Goal: Transaction & Acquisition: Book appointment/travel/reservation

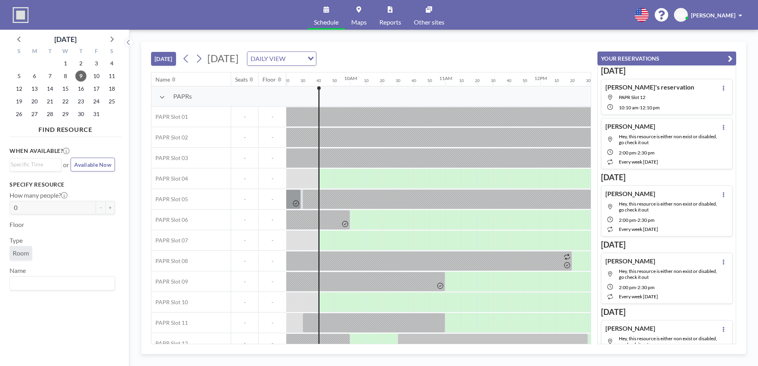
scroll to position [0, 904]
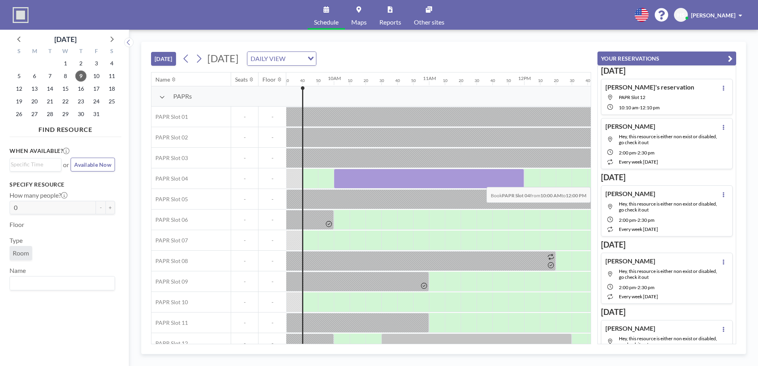
drag, startPoint x: 338, startPoint y: 175, endPoint x: 518, endPoint y: 181, distance: 180.4
click at [518, 181] on div at bounding box center [429, 179] width 190 height 20
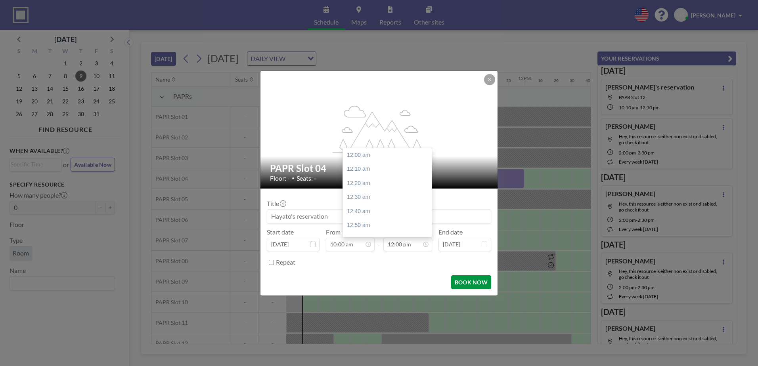
scroll to position [1016, 0]
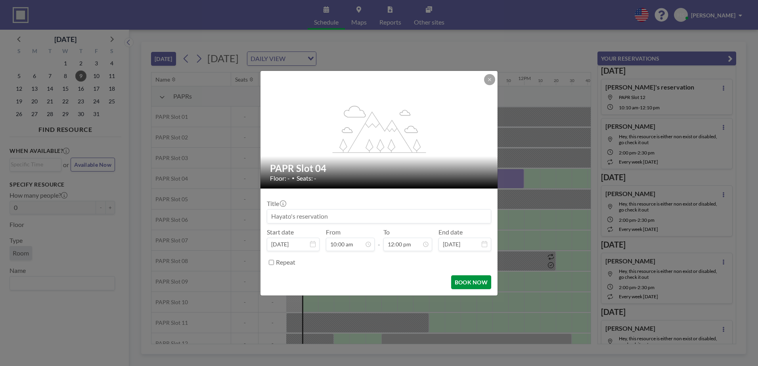
click at [468, 284] on button "BOOK NOW" at bounding box center [471, 282] width 40 height 14
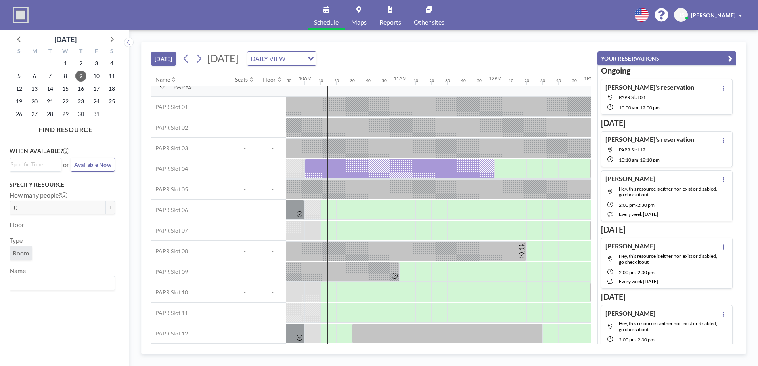
scroll to position [14, 929]
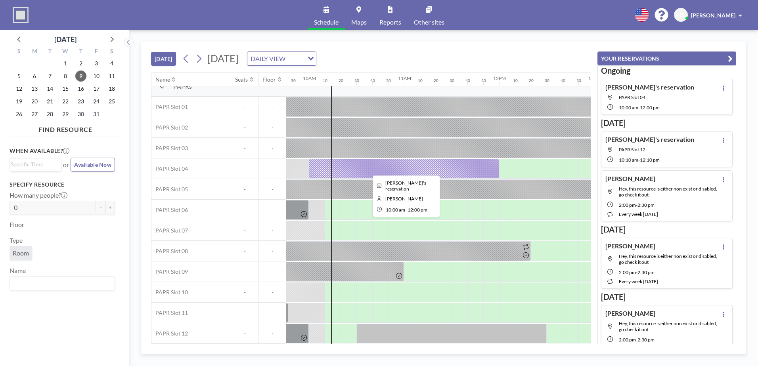
click at [406, 168] on div at bounding box center [404, 169] width 190 height 20
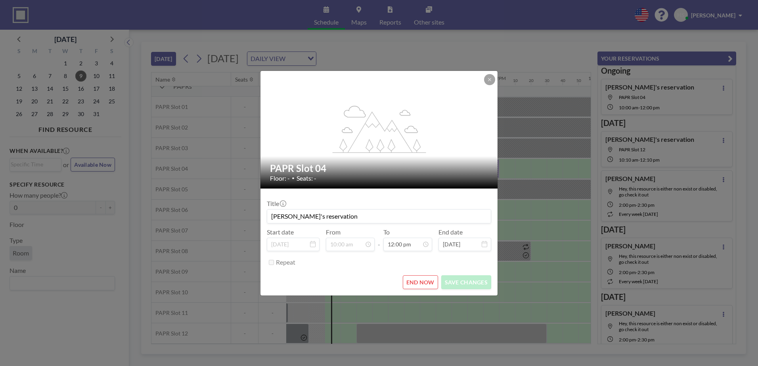
scroll to position [1016, 0]
click at [422, 279] on button "END NOW" at bounding box center [420, 282] width 35 height 14
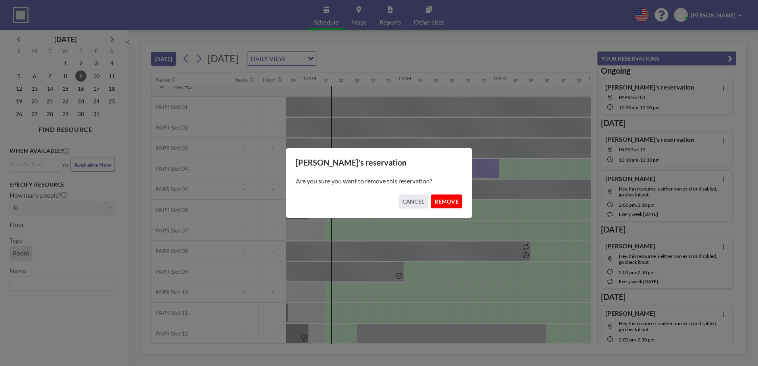
click at [444, 201] on button "REMOVE" at bounding box center [446, 202] width 31 height 14
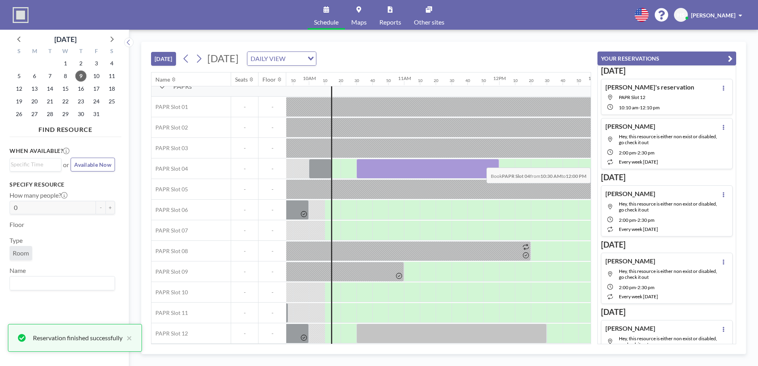
drag, startPoint x: 364, startPoint y: 165, endPoint x: 494, endPoint y: 162, distance: 129.6
click at [494, 162] on div at bounding box center [427, 169] width 143 height 20
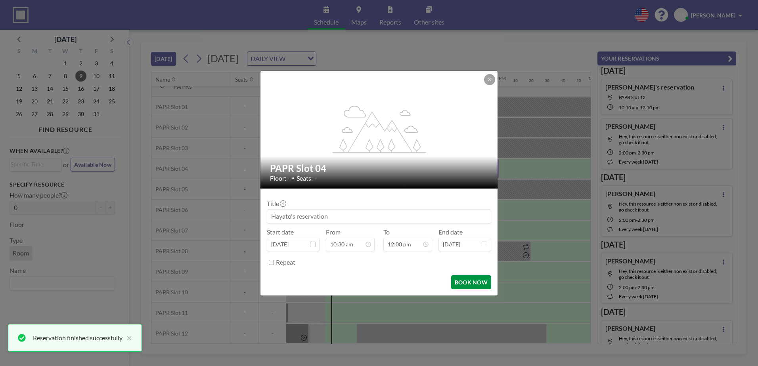
click at [466, 277] on button "BOOK NOW" at bounding box center [471, 282] width 40 height 14
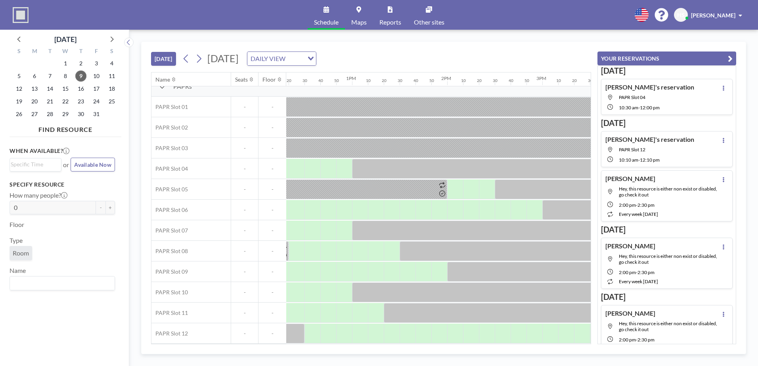
scroll to position [14, 1175]
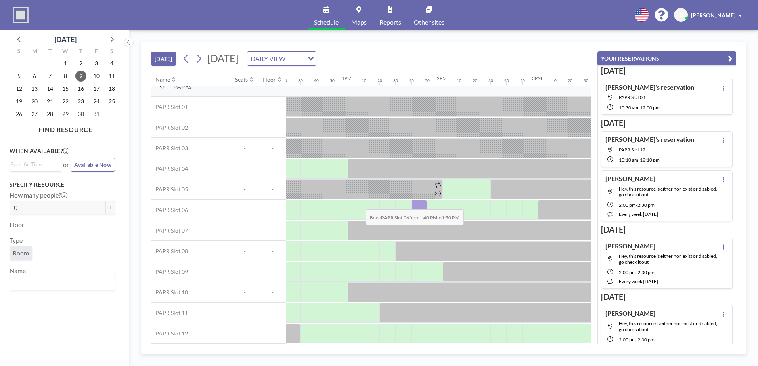
drag, startPoint x: 426, startPoint y: 201, endPoint x: 359, endPoint y: 203, distance: 67.8
click at [359, 203] on div at bounding box center [252, 210] width 2283 height 21
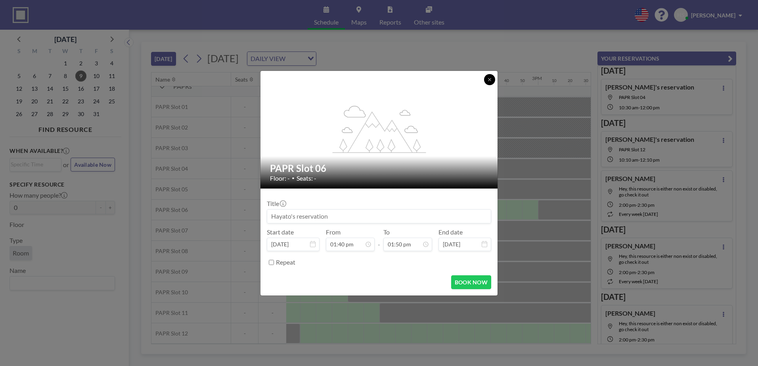
drag, startPoint x: 493, startPoint y: 76, endPoint x: 495, endPoint y: 82, distance: 5.8
click at [493, 76] on button at bounding box center [489, 79] width 11 height 11
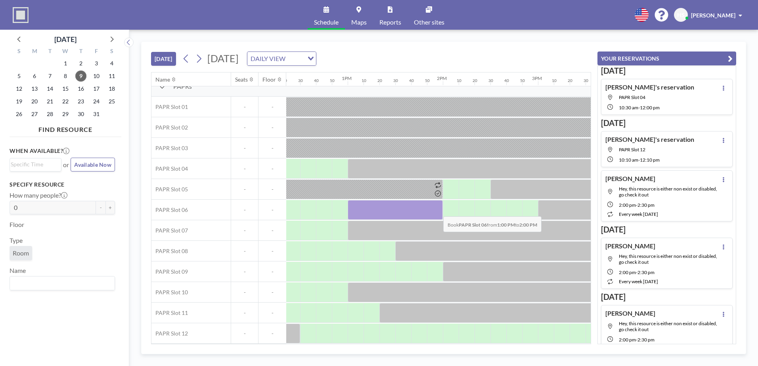
click at [437, 210] on div at bounding box center [395, 210] width 95 height 20
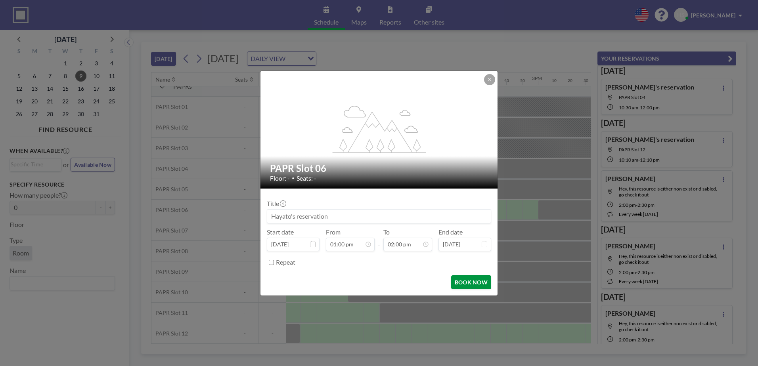
click at [469, 276] on button "BOOK NOW" at bounding box center [471, 282] width 40 height 14
